Goal: Task Accomplishment & Management: Complete application form

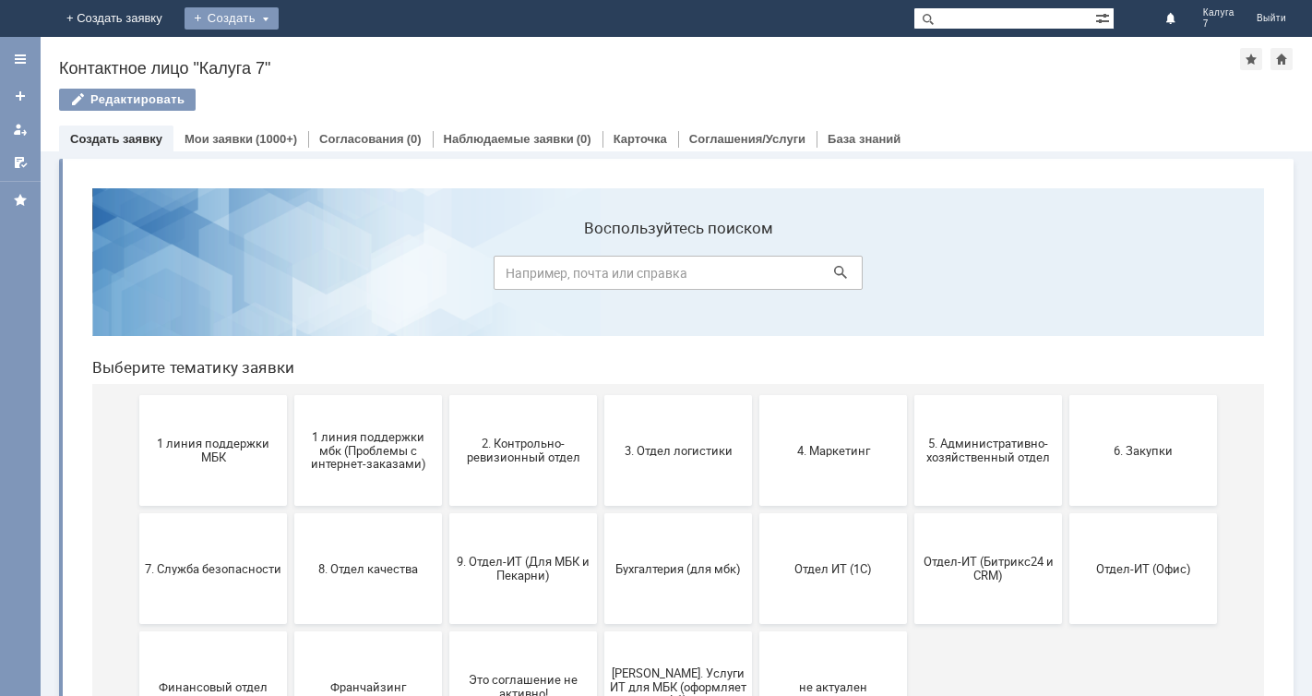
click at [279, 18] on div "Создать" at bounding box center [232, 18] width 94 height 22
click at [328, 54] on link "Заявка" at bounding box center [258, 55] width 140 height 22
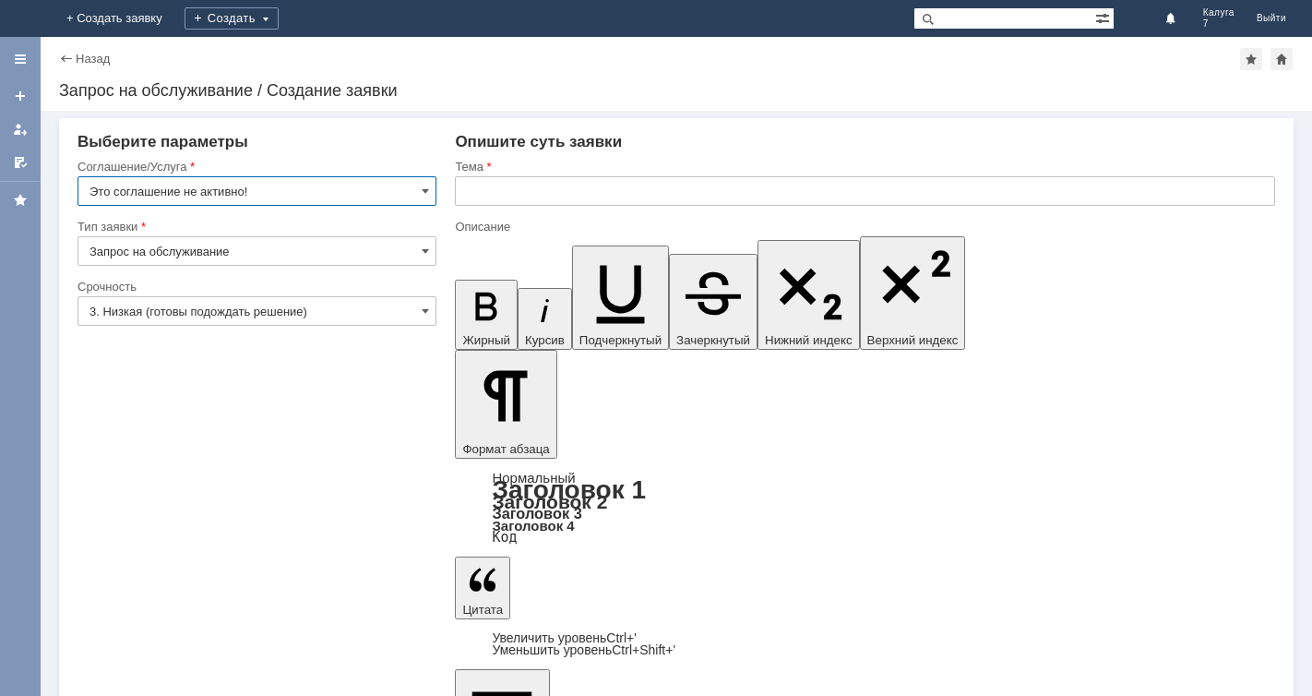
click at [340, 190] on input "Это соглашение не активно!" at bounding box center [257, 191] width 359 height 30
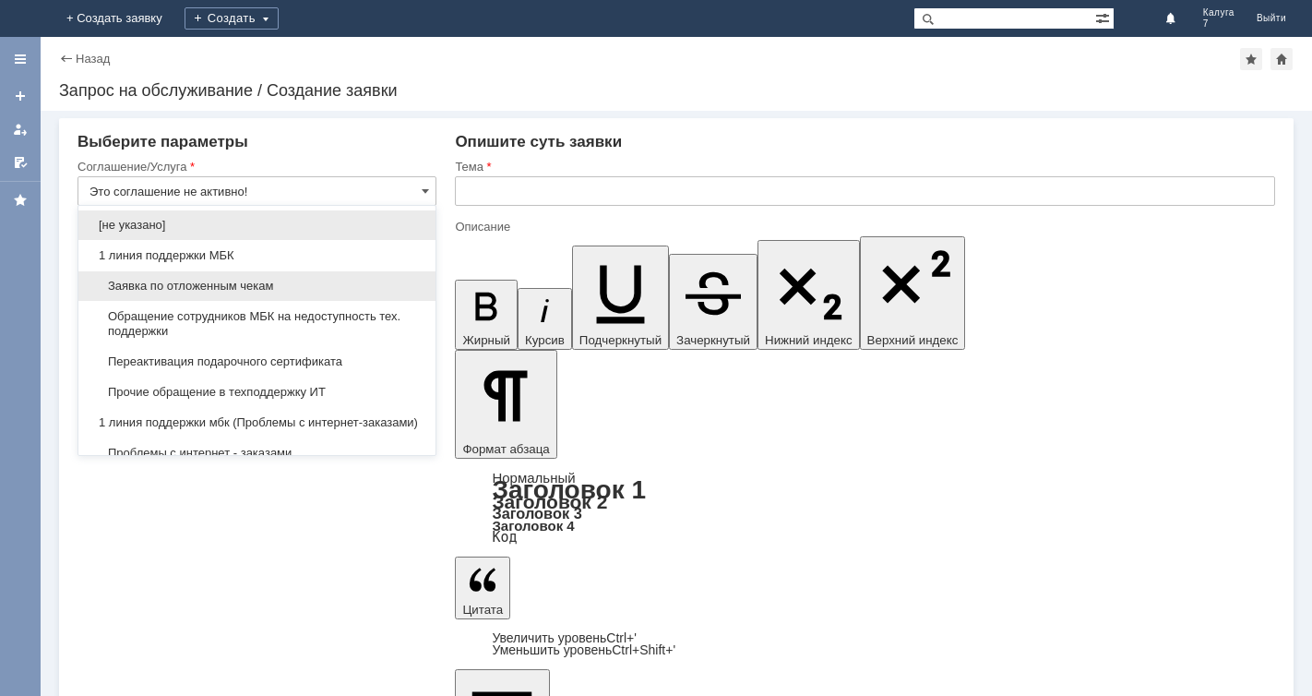
click at [358, 285] on span "Заявка по отложенным чекам" at bounding box center [256, 286] width 335 height 15
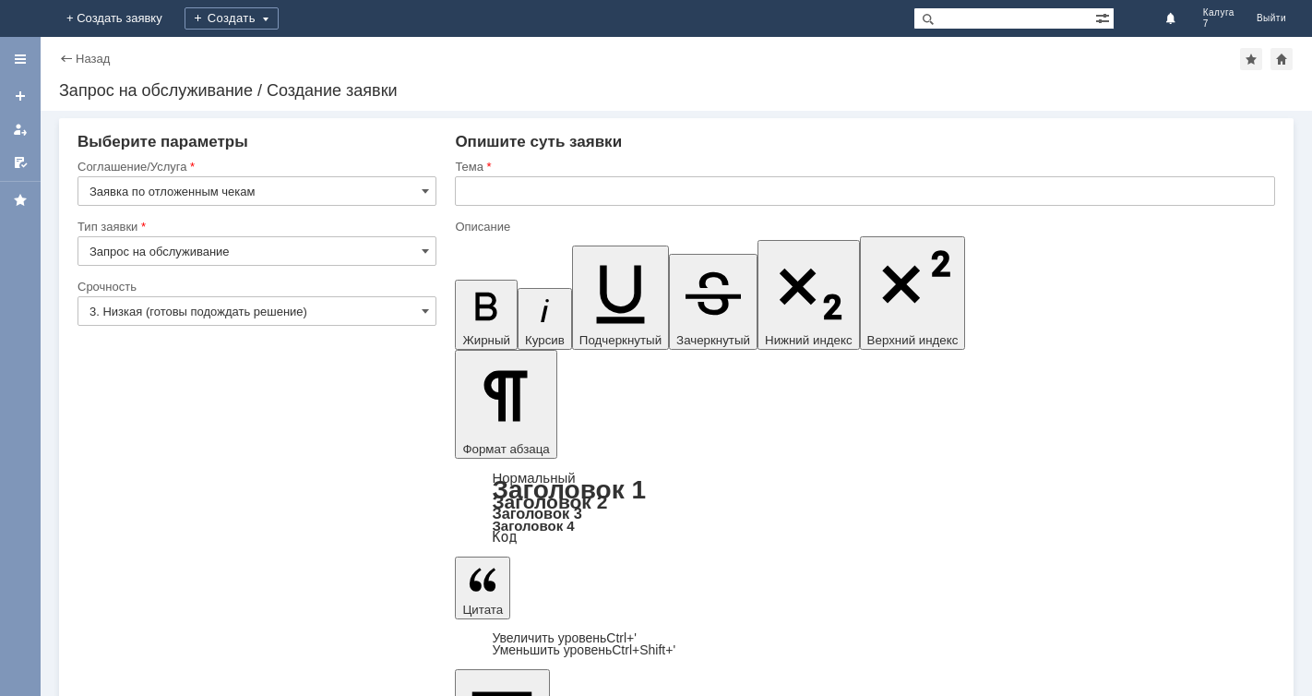
type input "Заявка по отложенным чекам"
click at [422, 304] on span at bounding box center [425, 311] width 7 height 15
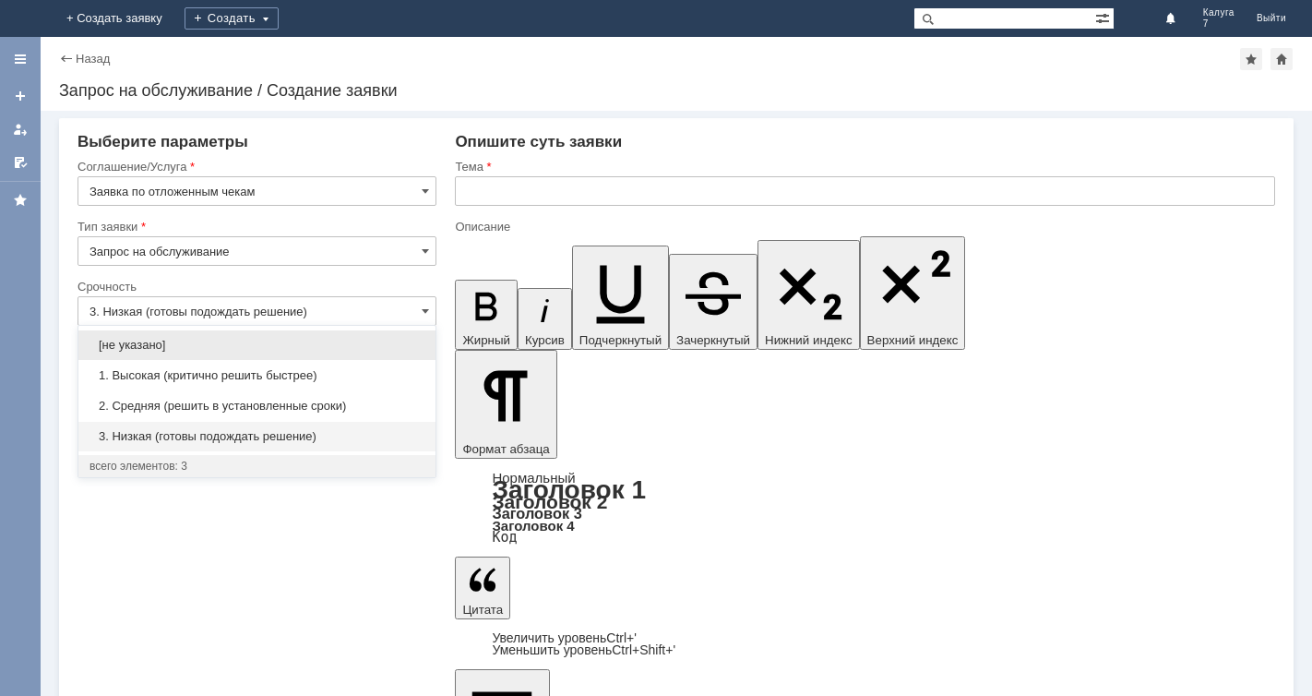
drag, startPoint x: 419, startPoint y: 399, endPoint x: 486, endPoint y: 248, distance: 165.6
click at [420, 398] on div "2. Средняя (решить в установленные сроки)" at bounding box center [256, 406] width 357 height 30
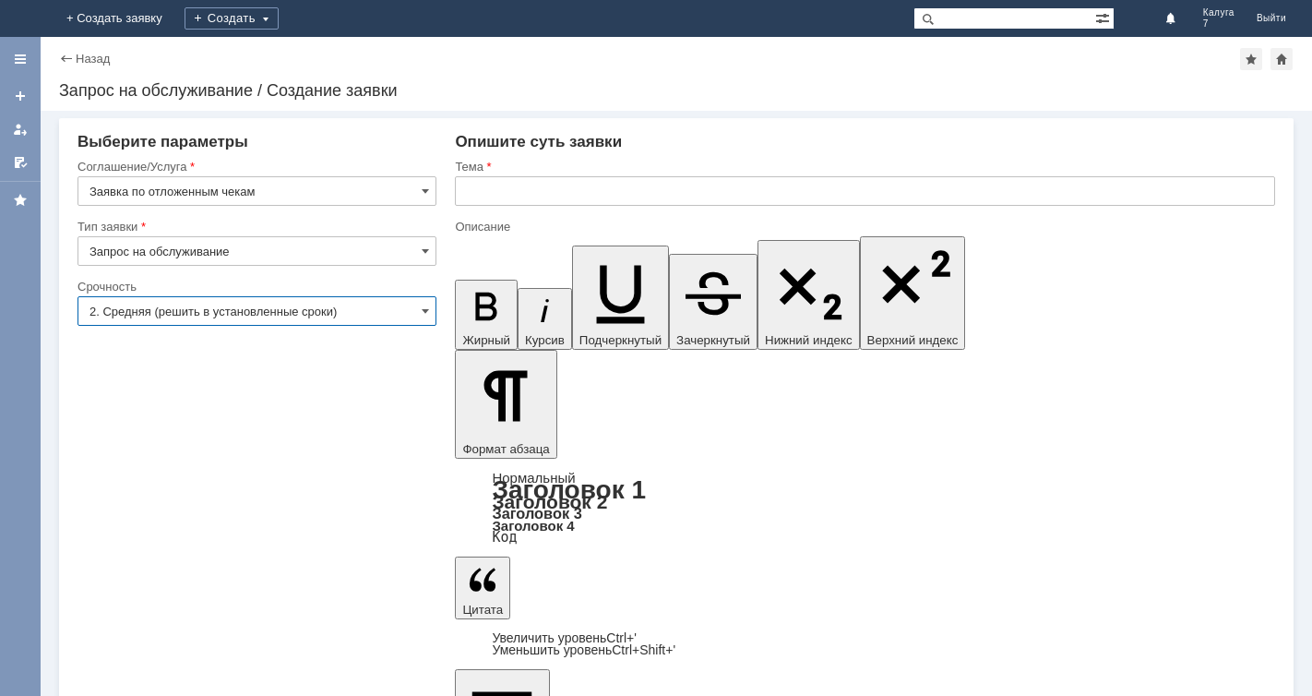
type input "2. Средняя (решить в установленные сроки)"
click at [464, 191] on input "text" at bounding box center [865, 191] width 820 height 30
type input "отложенный чек"
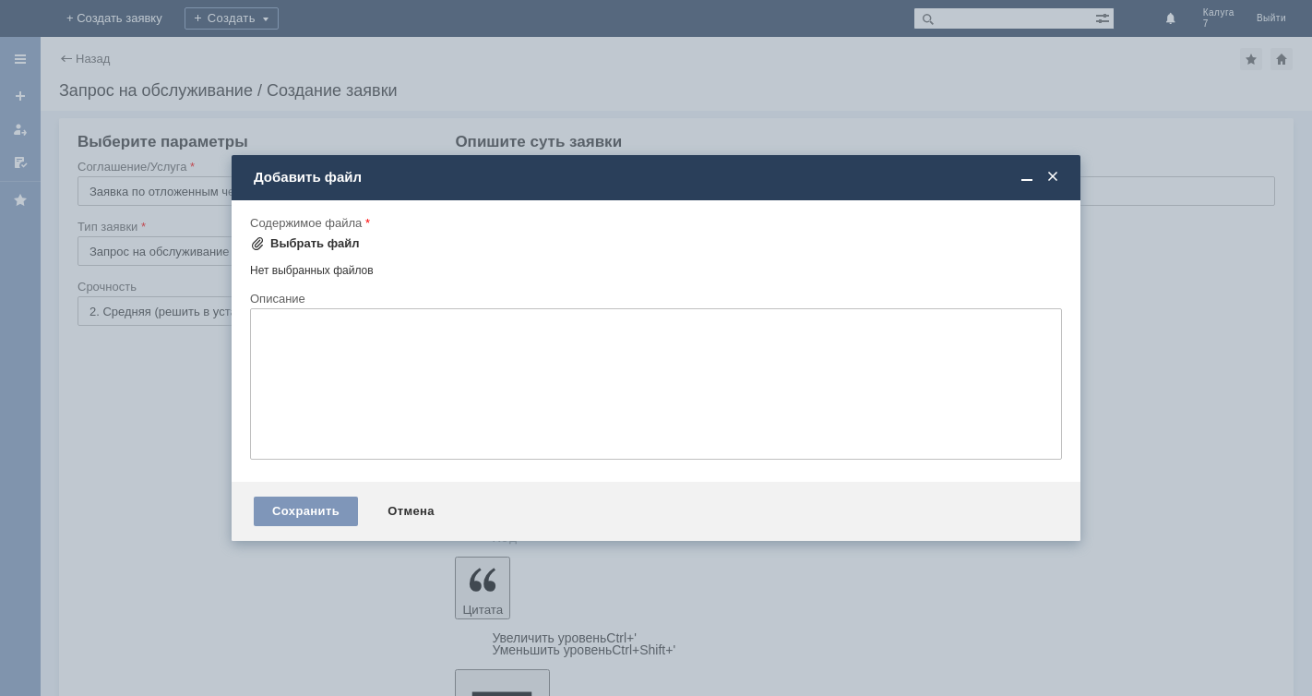
click at [260, 241] on span at bounding box center [257, 243] width 15 height 15
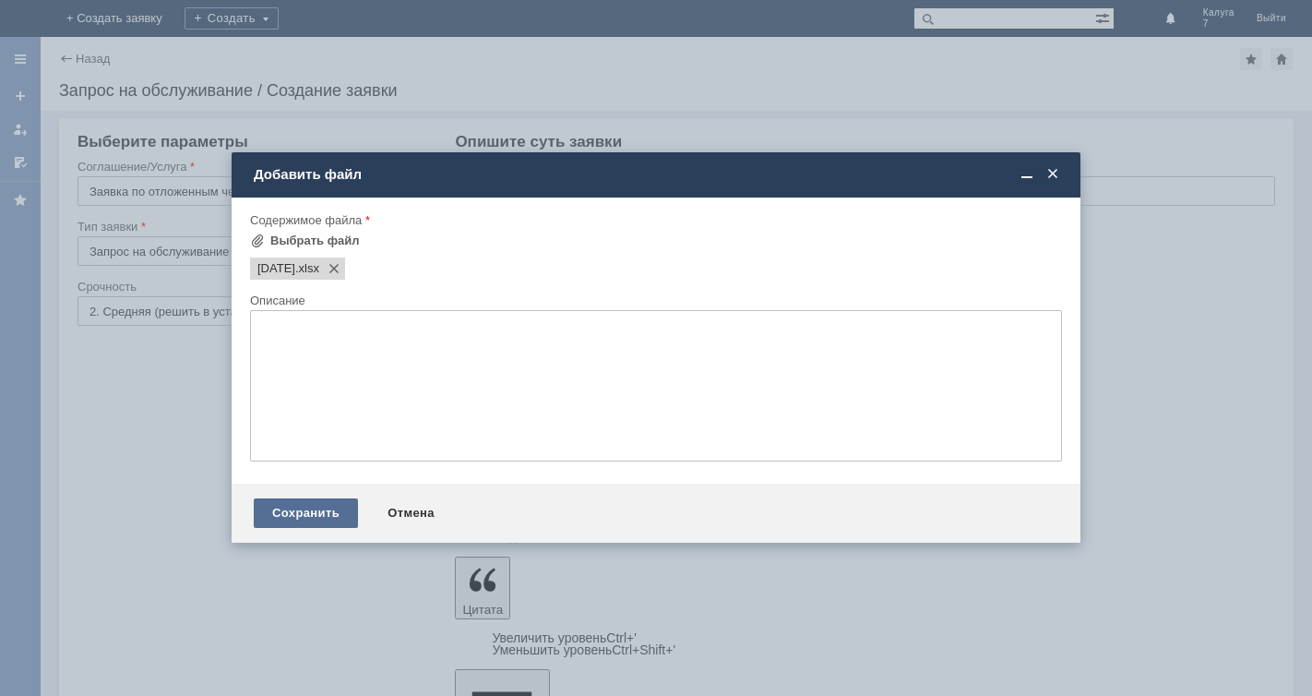
click at [325, 510] on div "Сохранить" at bounding box center [306, 513] width 104 height 30
